Goal: Information Seeking & Learning: Understand process/instructions

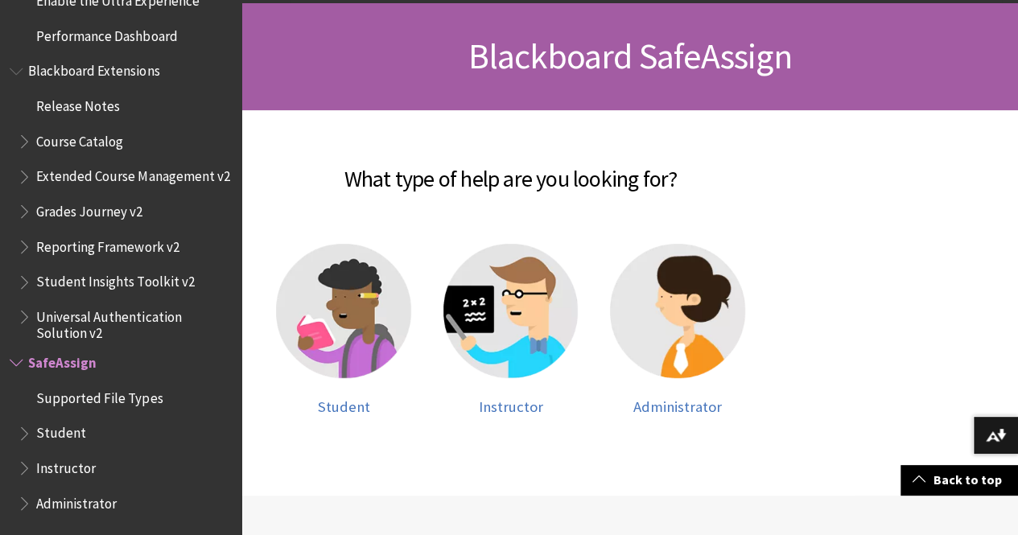
scroll to position [227, 0]
click at [393, 322] on img at bounding box center [343, 310] width 135 height 135
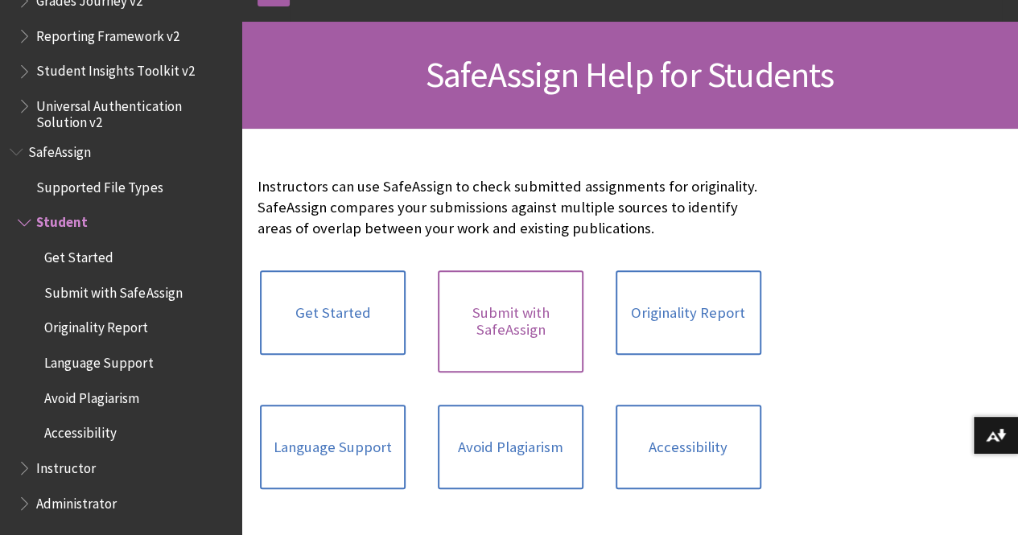
scroll to position [220, 0]
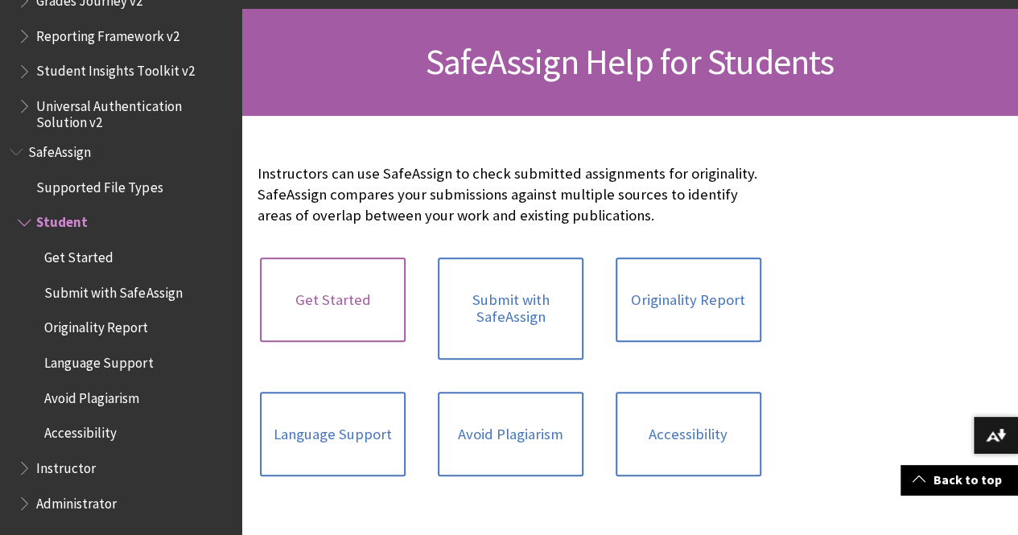
click at [295, 309] on link "Get Started" at bounding box center [333, 299] width 146 height 85
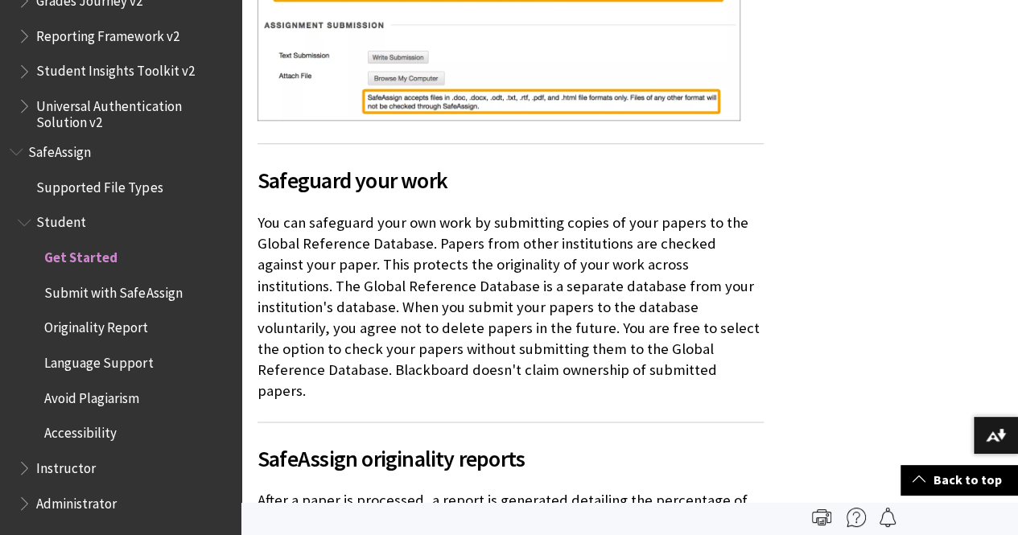
scroll to position [909, 0]
